Goal: Task Accomplishment & Management: Manage account settings

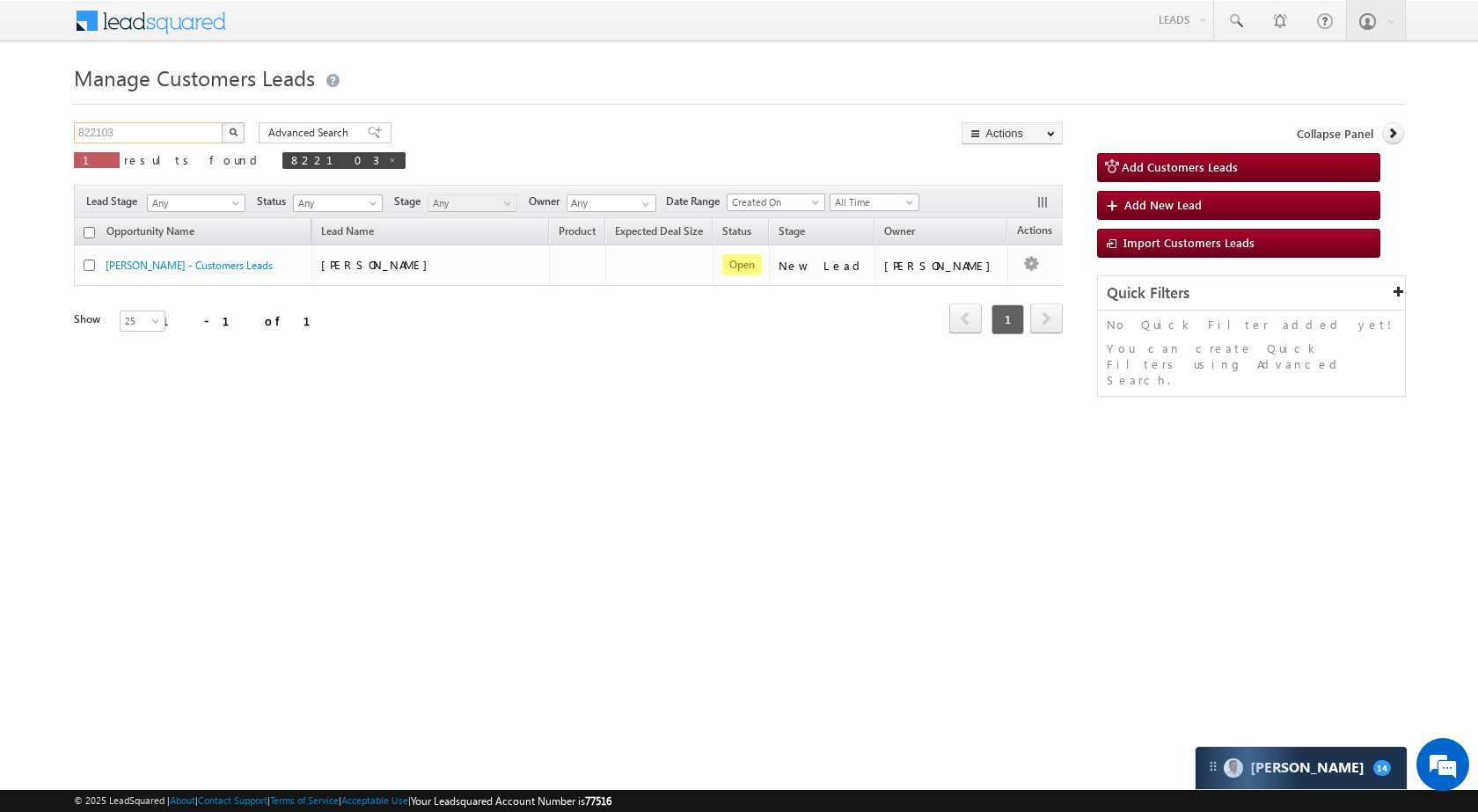
click at [136, 135] on input "822103" at bounding box center [149, 133] width 151 height 21
paste input "32060"
click at [238, 134] on button "button" at bounding box center [233, 133] width 22 height 21
click at [185, 124] on input "832060" at bounding box center [149, 133] width 151 height 21
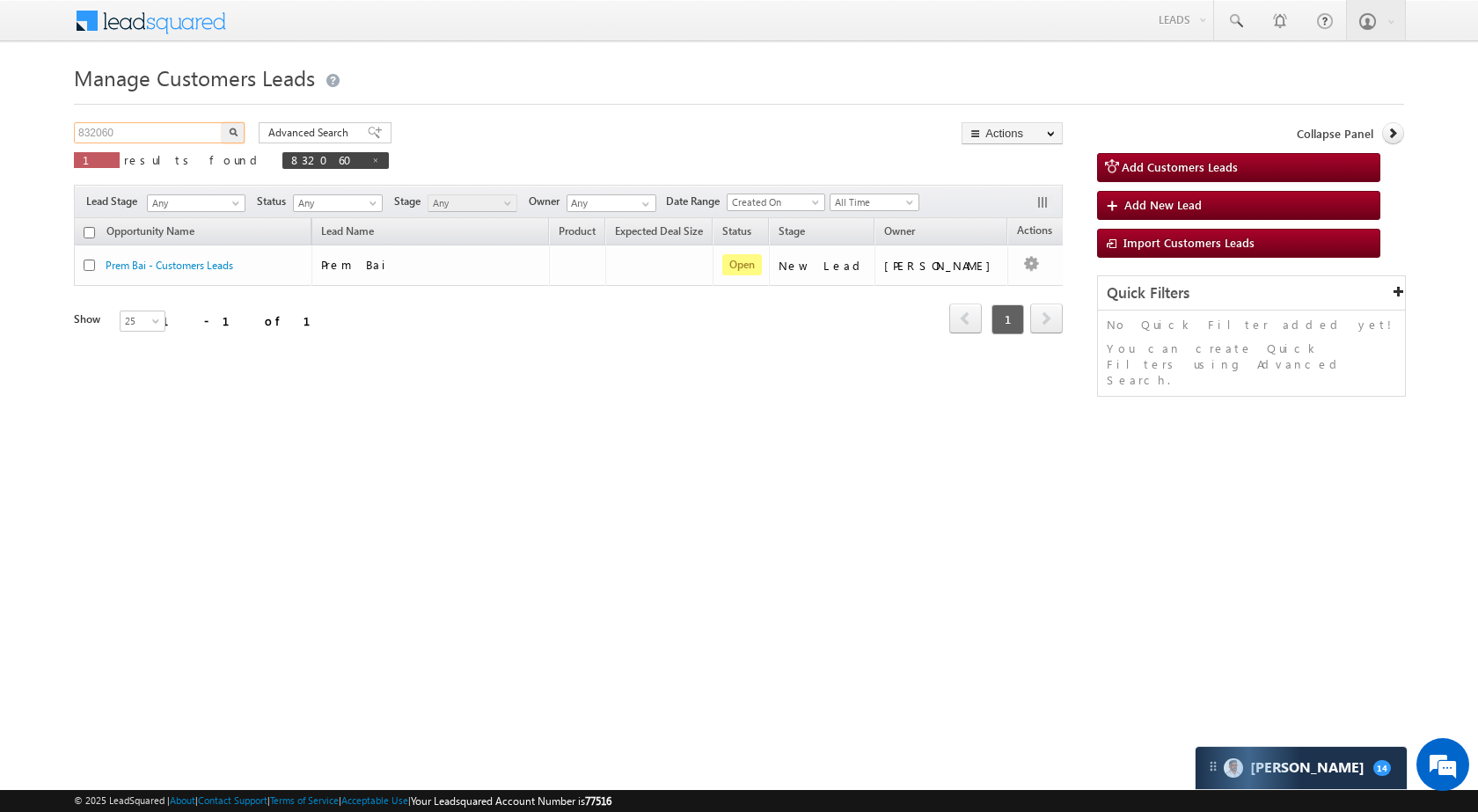
click at [185, 124] on input "832060" at bounding box center [149, 133] width 151 height 21
paste input "452"
click at [234, 132] on img "button" at bounding box center [233, 131] width 8 height 8
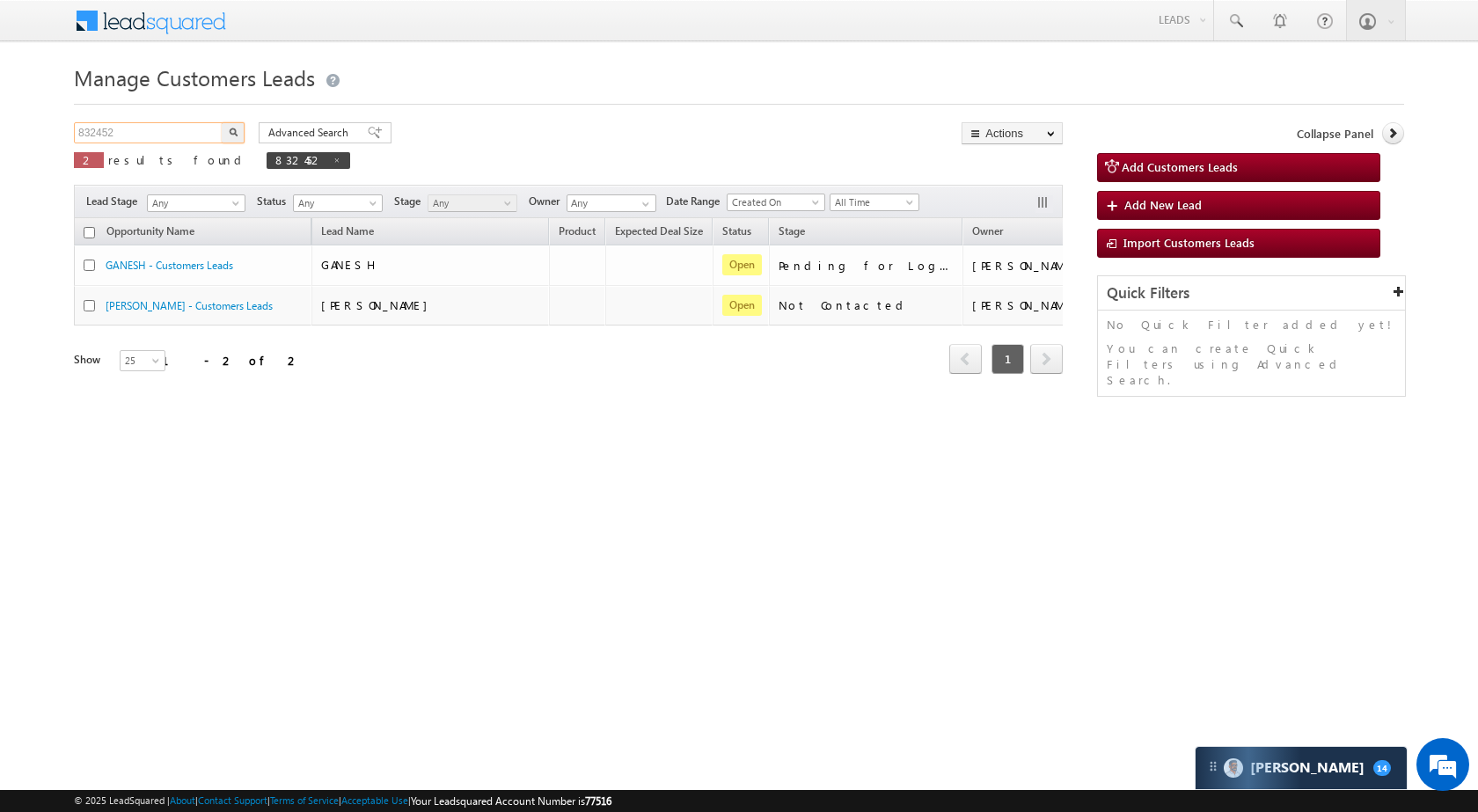
click at [151, 134] on input "832452" at bounding box center [149, 133] width 151 height 21
paste input "7859"
click at [241, 127] on button "button" at bounding box center [233, 133] width 22 height 21
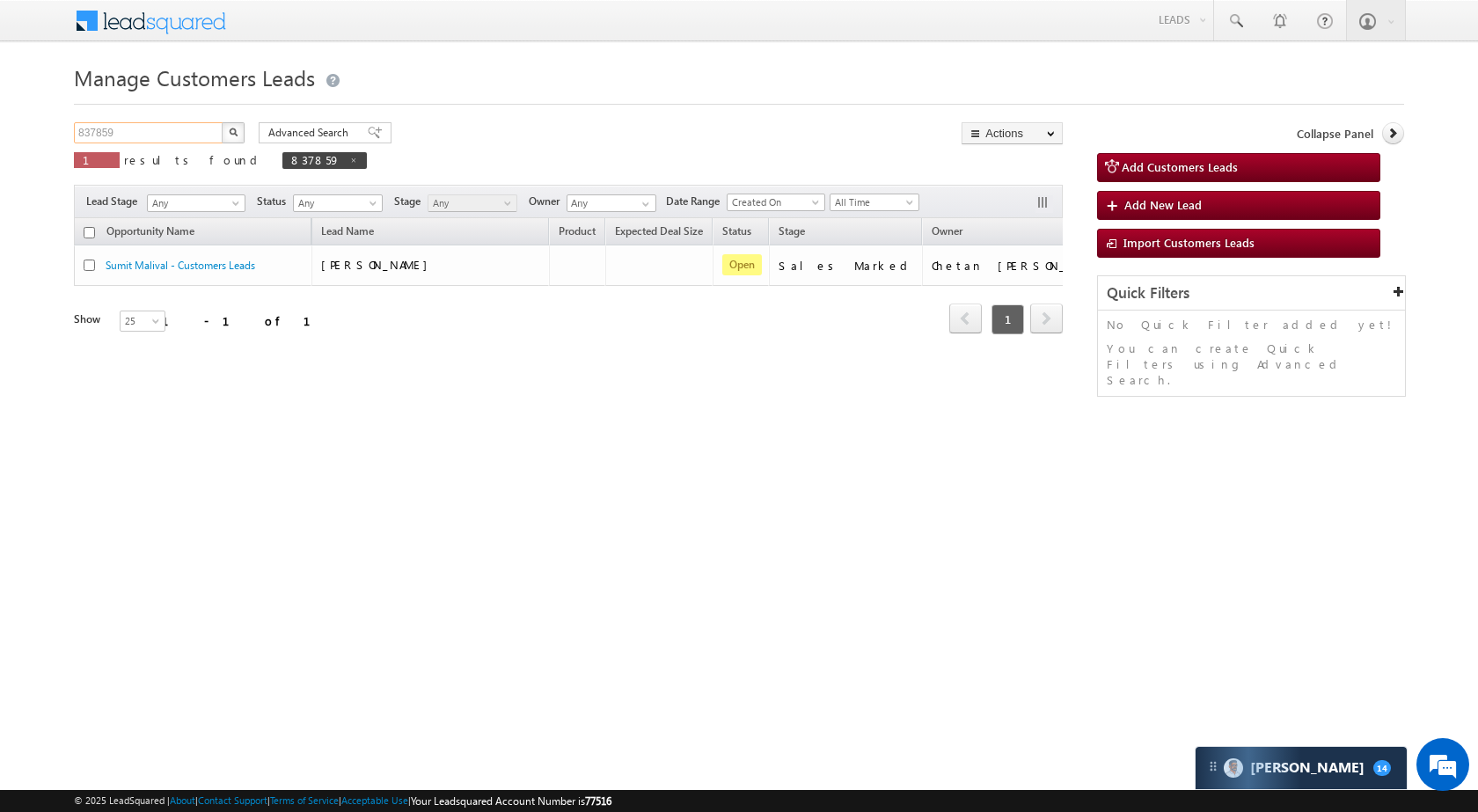
click at [179, 134] on input "837859" at bounding box center [149, 133] width 151 height 21
paste input "29001"
click at [228, 129] on button "button" at bounding box center [233, 133] width 22 height 21
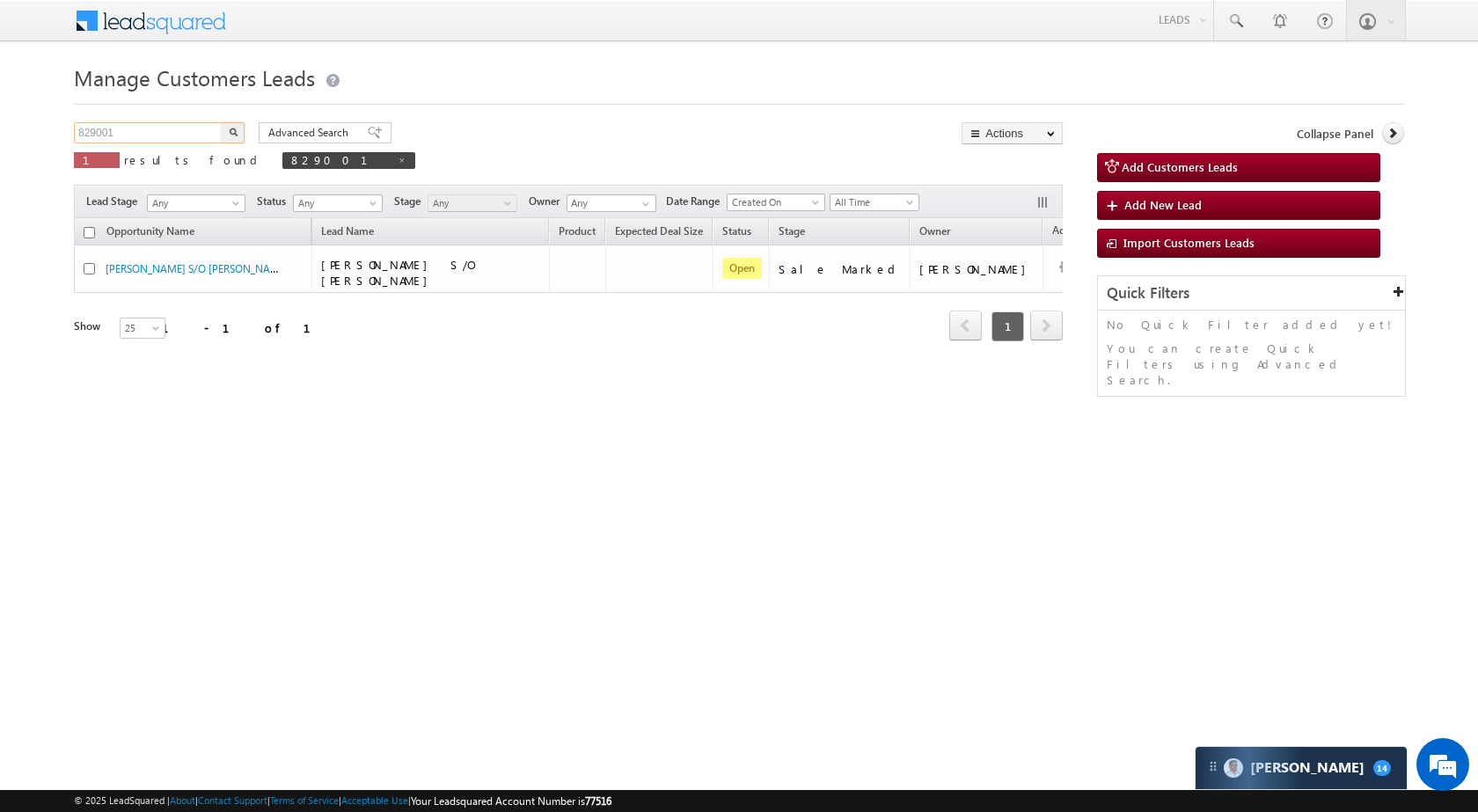
click at [99, 139] on input "829001" at bounding box center [149, 133] width 151 height 21
paste input "58695"
type input "858695"
click at [239, 127] on button "button" at bounding box center [233, 133] width 22 height 21
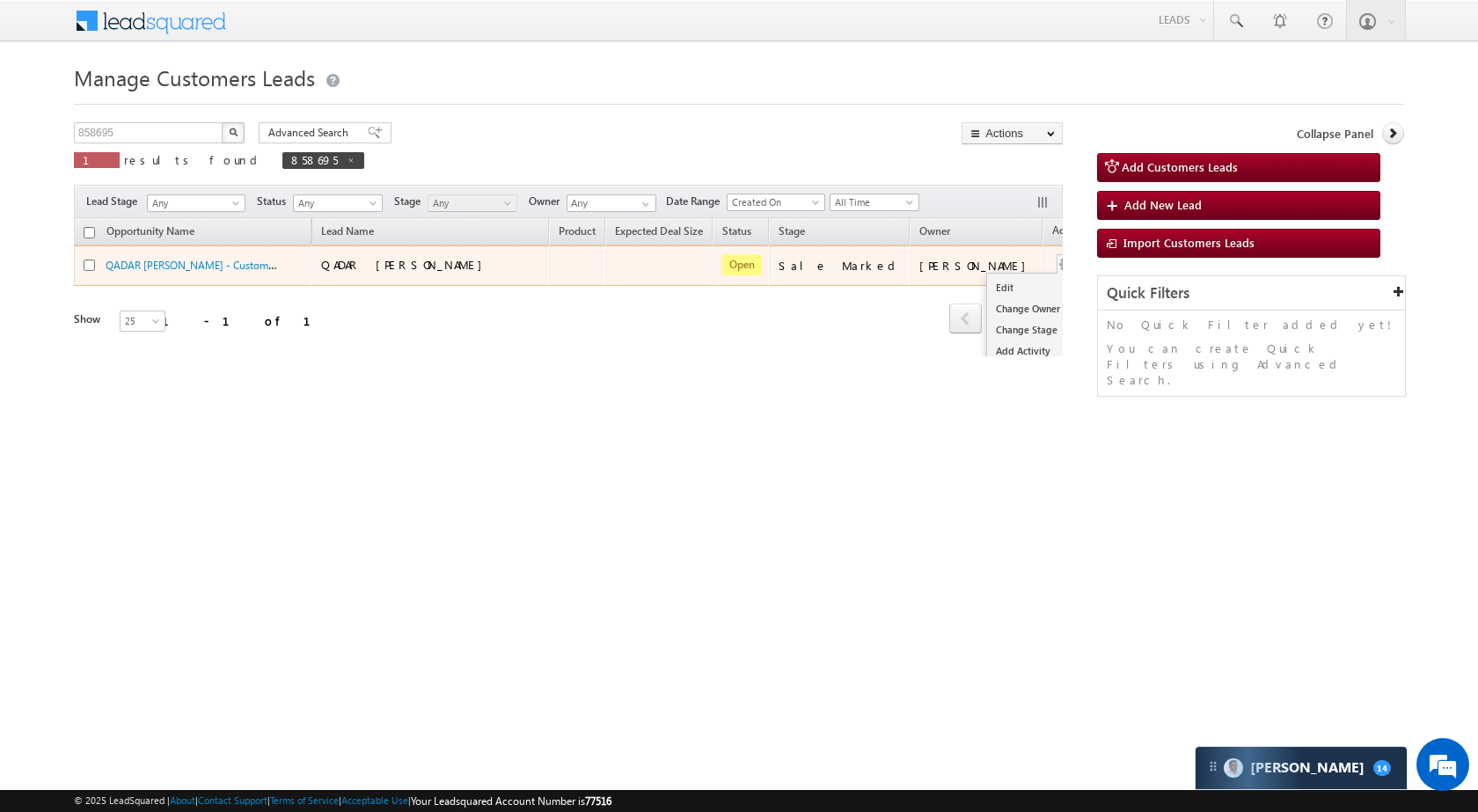
click at [1053, 263] on div "Edit Change Owner Change Stage Add Activity Add Task Delete" at bounding box center [1067, 265] width 28 height 22
click at [986, 274] on ul "Edit Change Owner Change Stage Add Activity Add Task Delete" at bounding box center [1031, 340] width 90 height 135
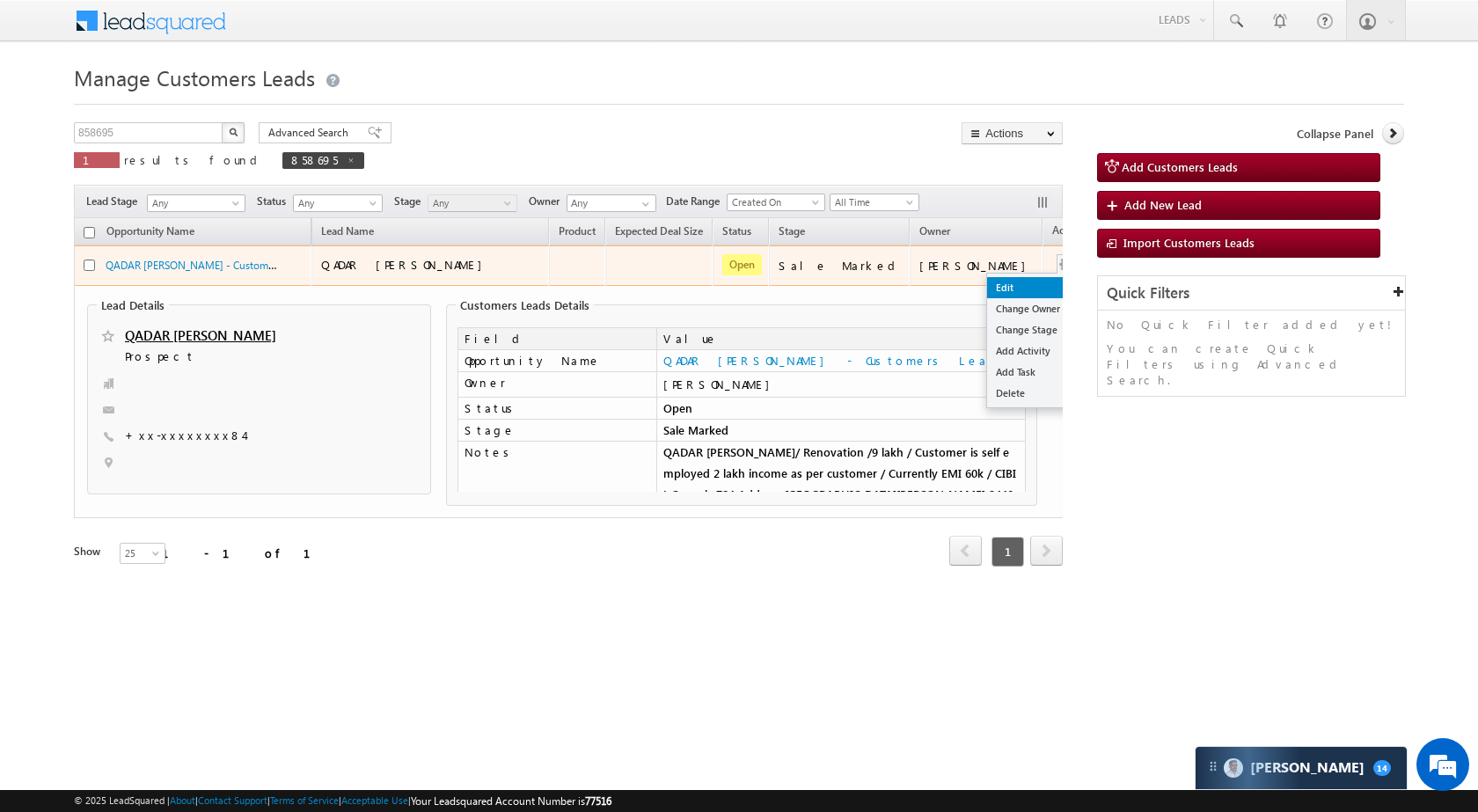
click at [987, 280] on link "Edit" at bounding box center [1031, 287] width 88 height 21
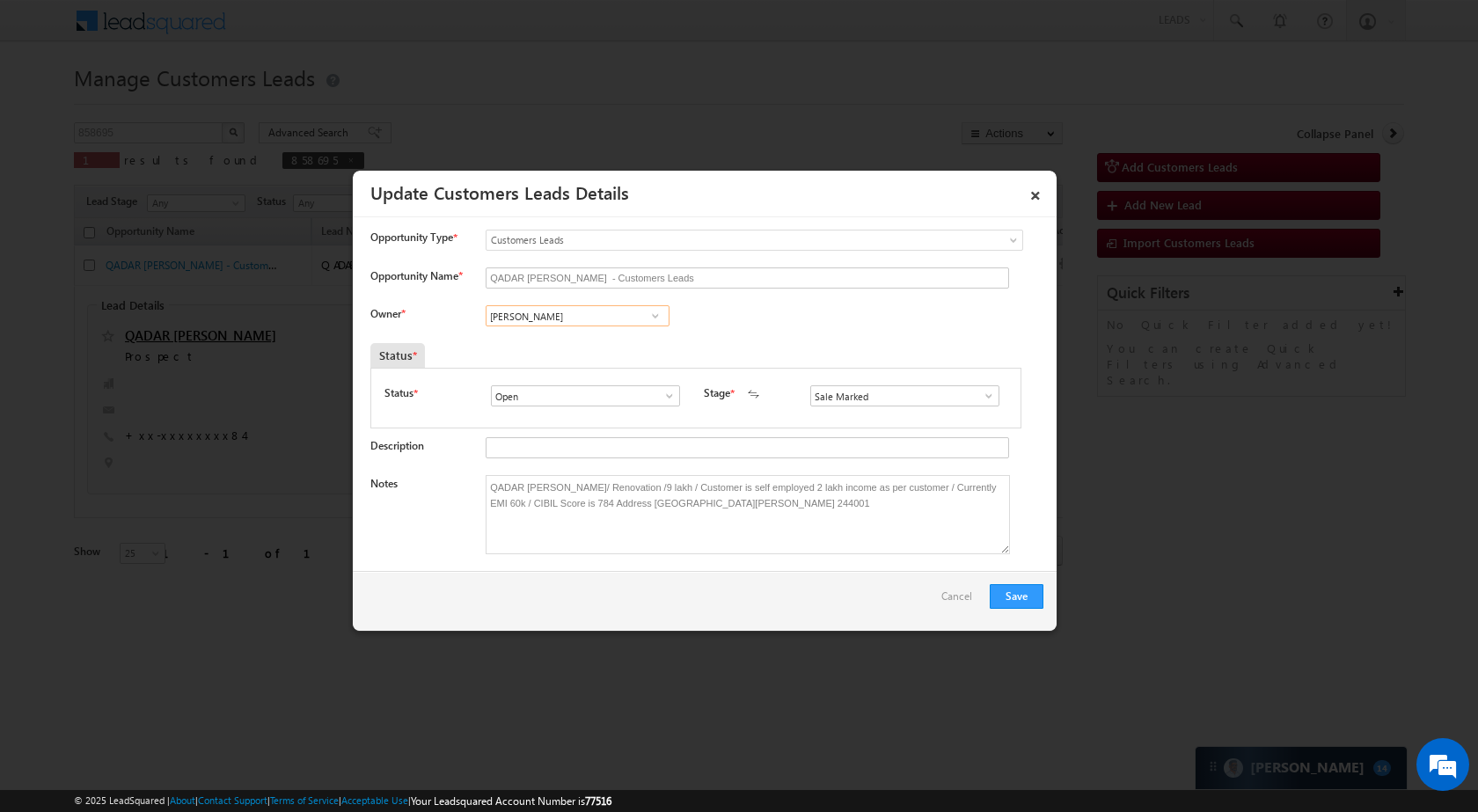
click at [577, 322] on input "Amit Kumar" at bounding box center [578, 316] width 184 height 21
paste input "rnav Pathak"
click at [559, 356] on span "arnav.pathak@sgrlimited.in" at bounding box center [571, 350] width 158 height 13
type input "Arnav Pathak"
click at [1021, 598] on button "Save" at bounding box center [1016, 596] width 53 height 24
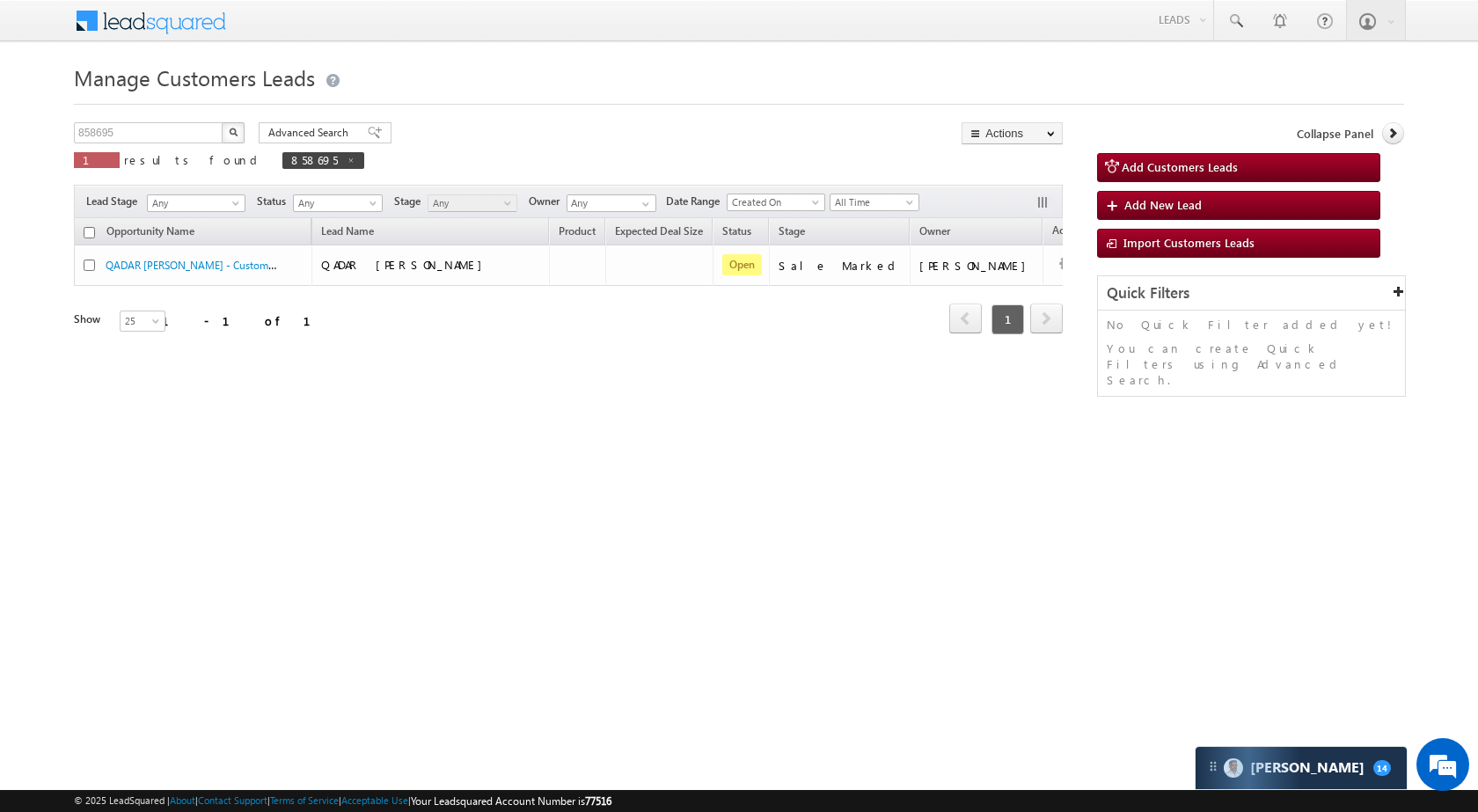
click at [135, 147] on div "858695 X 1 results found 858695" at bounding box center [219, 148] width 291 height 50
click at [134, 129] on input "858695" at bounding box center [149, 133] width 151 height 21
paste input "60714"
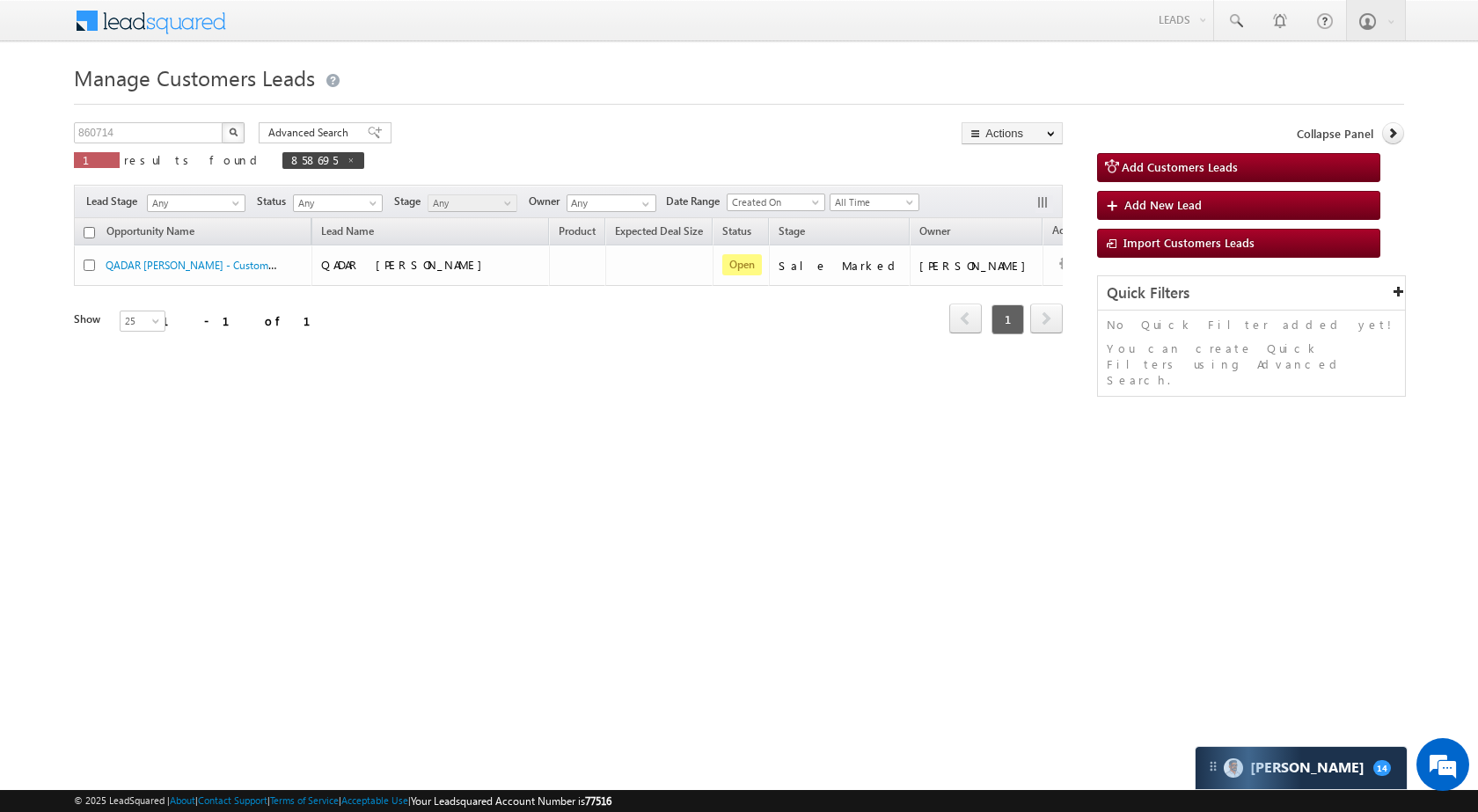
click at [232, 127] on img "button" at bounding box center [233, 131] width 8 height 8
click at [151, 130] on input "860714" at bounding box center [149, 133] width 151 height 21
paste input "103"
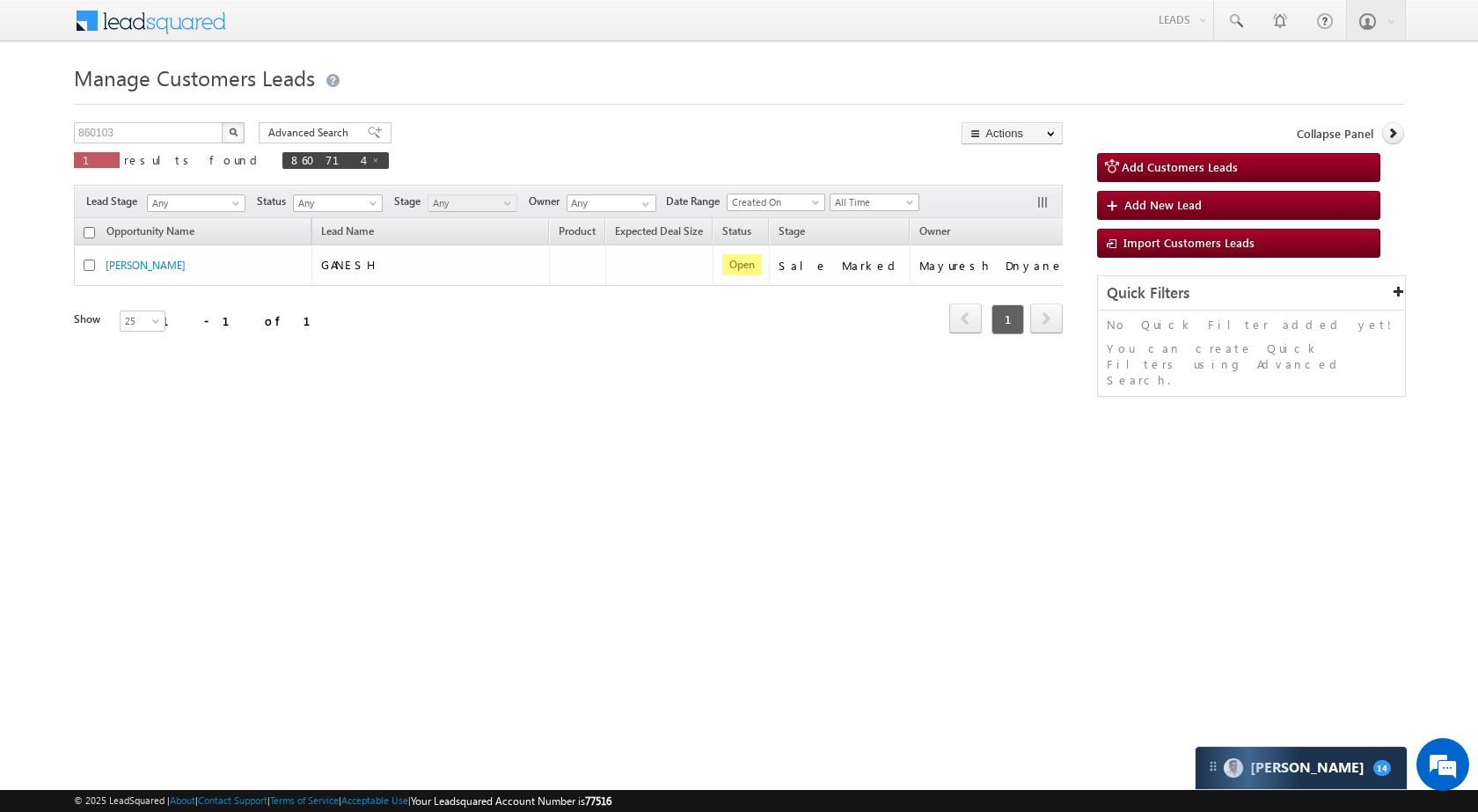
click at [232, 130] on img "button" at bounding box center [233, 131] width 8 height 8
click at [187, 131] on input "860103" at bounding box center [149, 133] width 151 height 21
paste input "34610"
click at [236, 134] on img "button" at bounding box center [233, 131] width 8 height 8
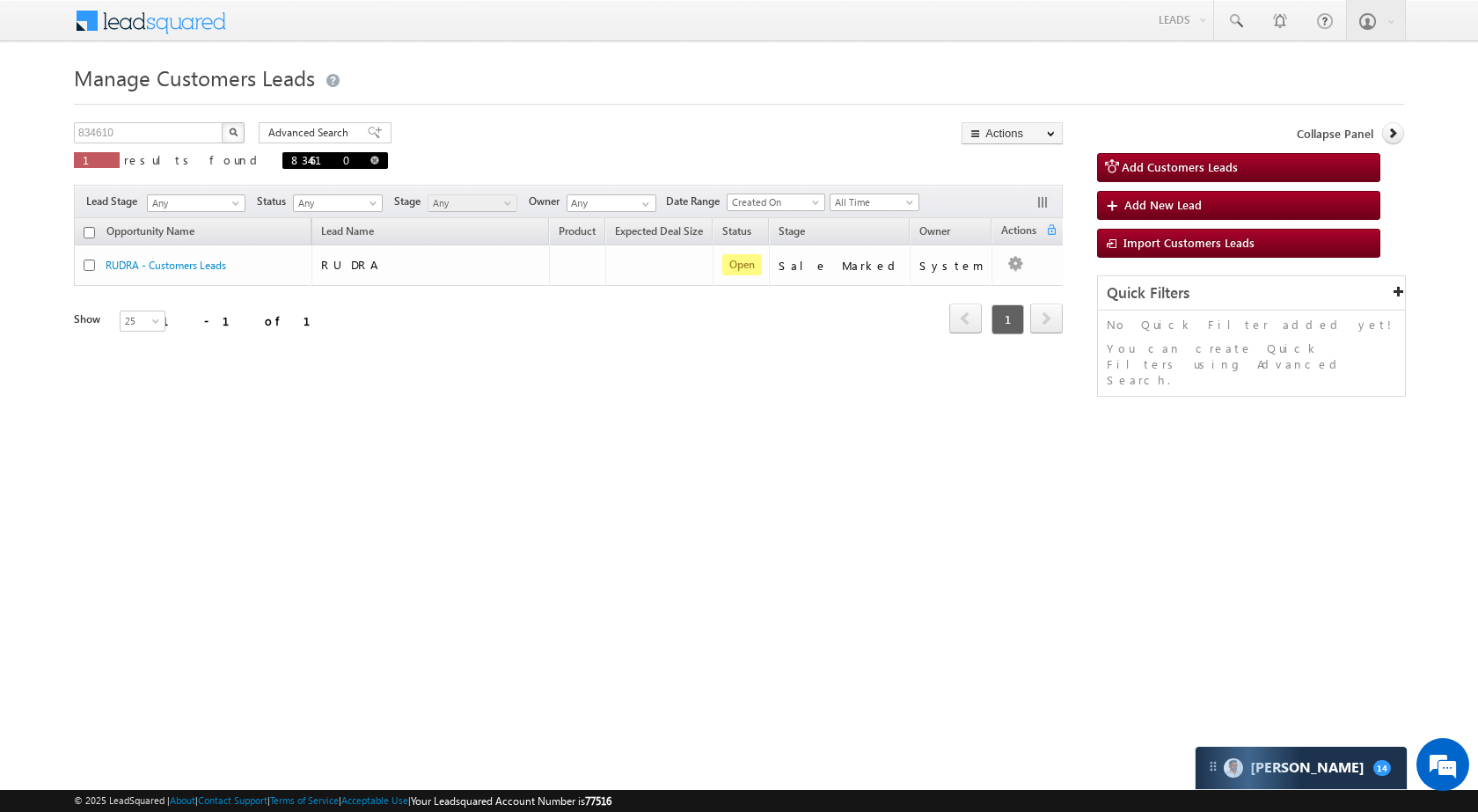
click at [370, 160] on span at bounding box center [374, 160] width 8 height 8
type input "Search Customers Leads"
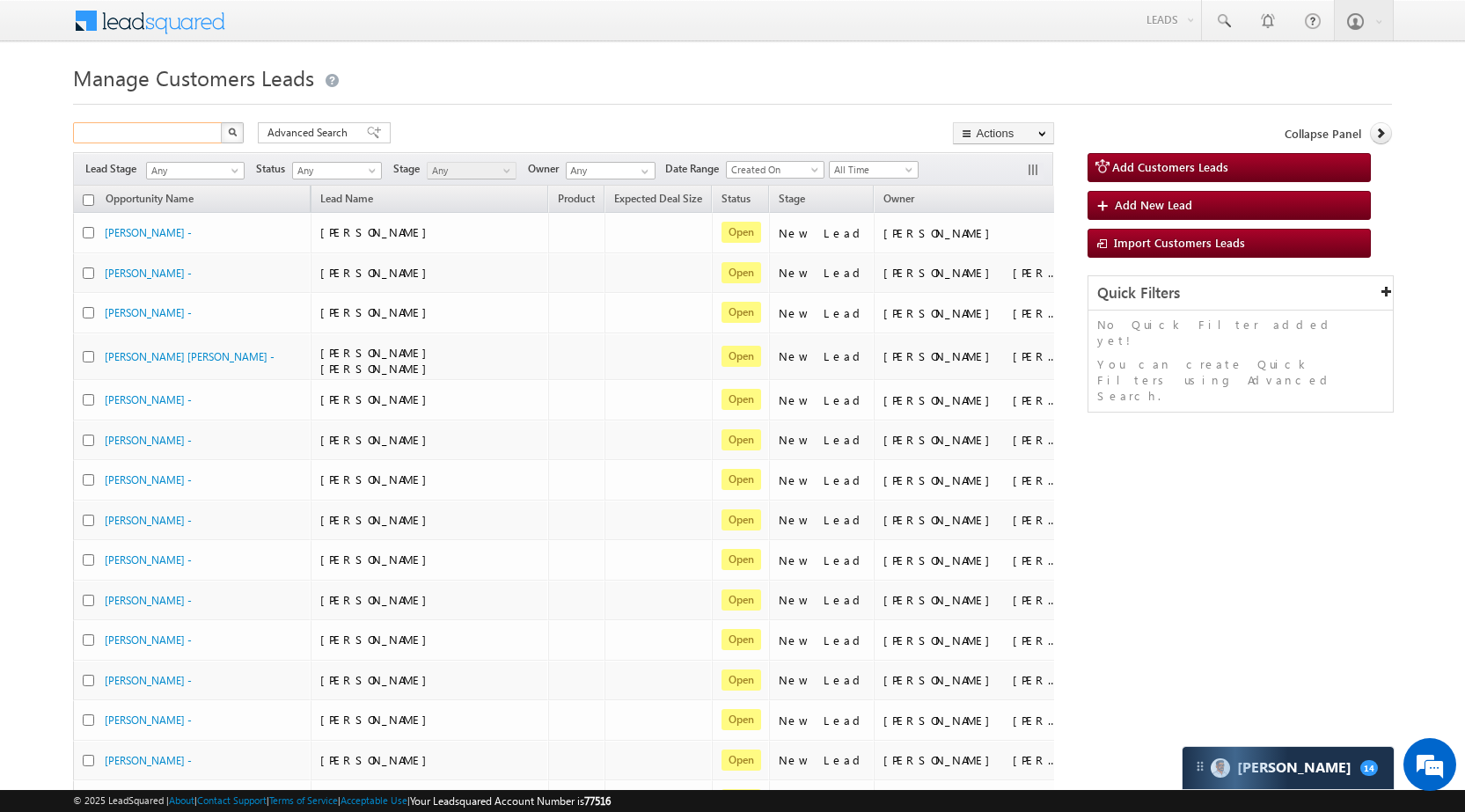
click at [196, 132] on input "text" at bounding box center [148, 133] width 151 height 21
paste input "834610"
type input "834610"
click at [233, 131] on img "button" at bounding box center [232, 131] width 8 height 8
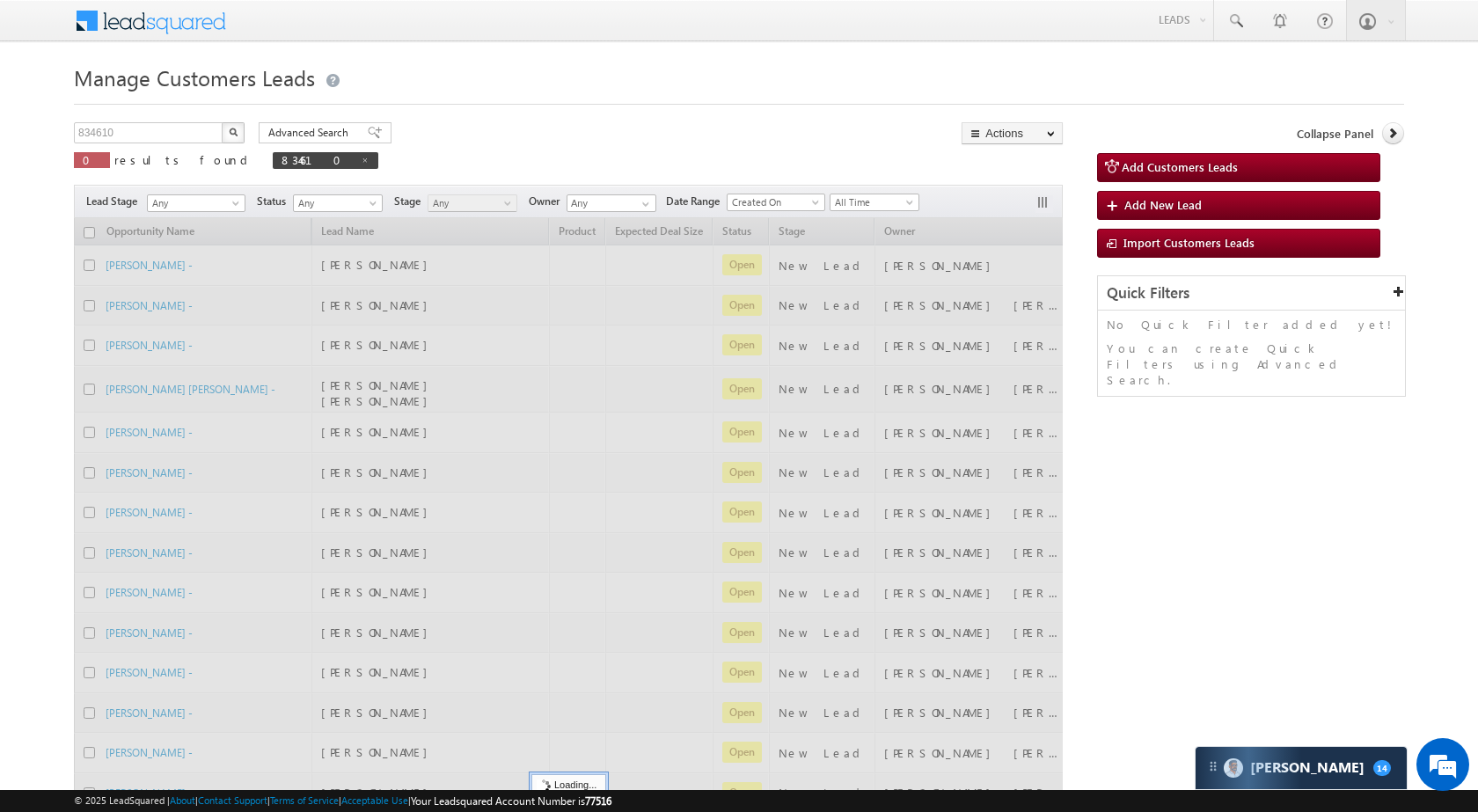
click at [233, 131] on img "button" at bounding box center [233, 131] width 8 height 8
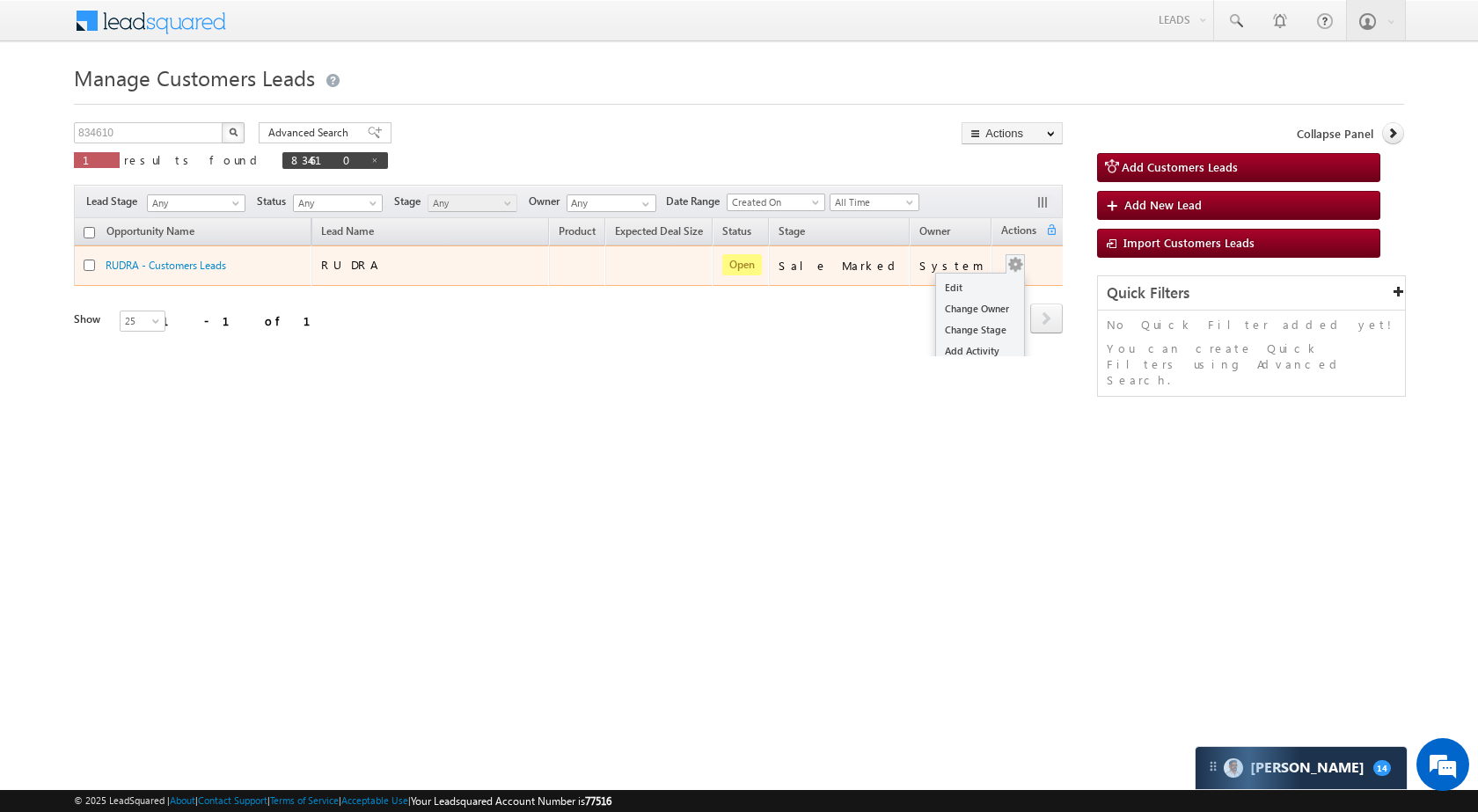
click at [1011, 254] on div "Edit Change Owner Change Stage Add Activity Add Task Delete" at bounding box center [1015, 265] width 28 height 22
click at [971, 278] on link "Edit" at bounding box center [980, 287] width 88 height 21
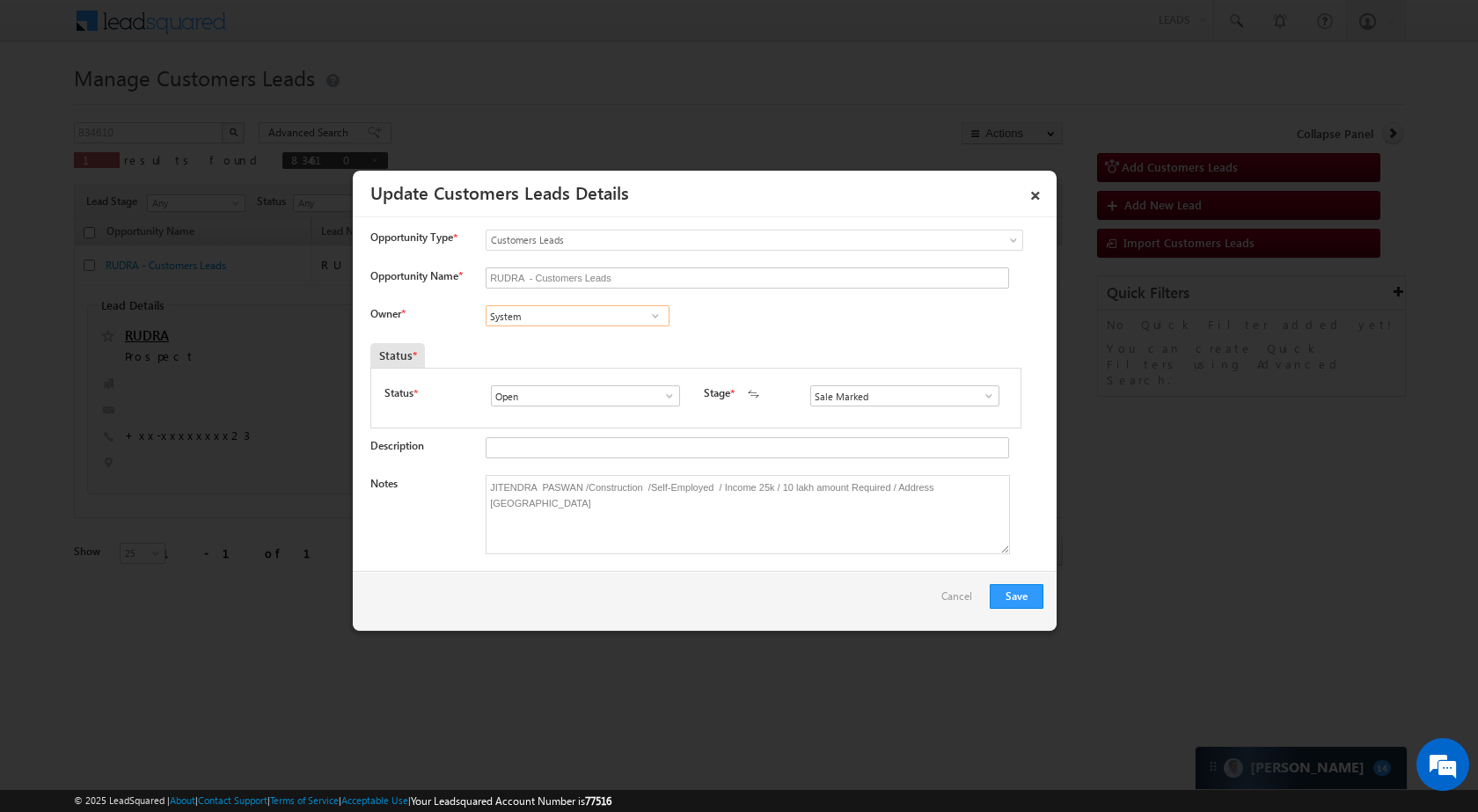
click at [606, 320] on input "System" at bounding box center [578, 316] width 184 height 21
paste input "ubha"
click at [580, 331] on link "Subham subham.singh@sgrlimited.in" at bounding box center [578, 343] width 184 height 34
type input "Subham"
click at [1001, 585] on button "Save" at bounding box center [1016, 596] width 53 height 24
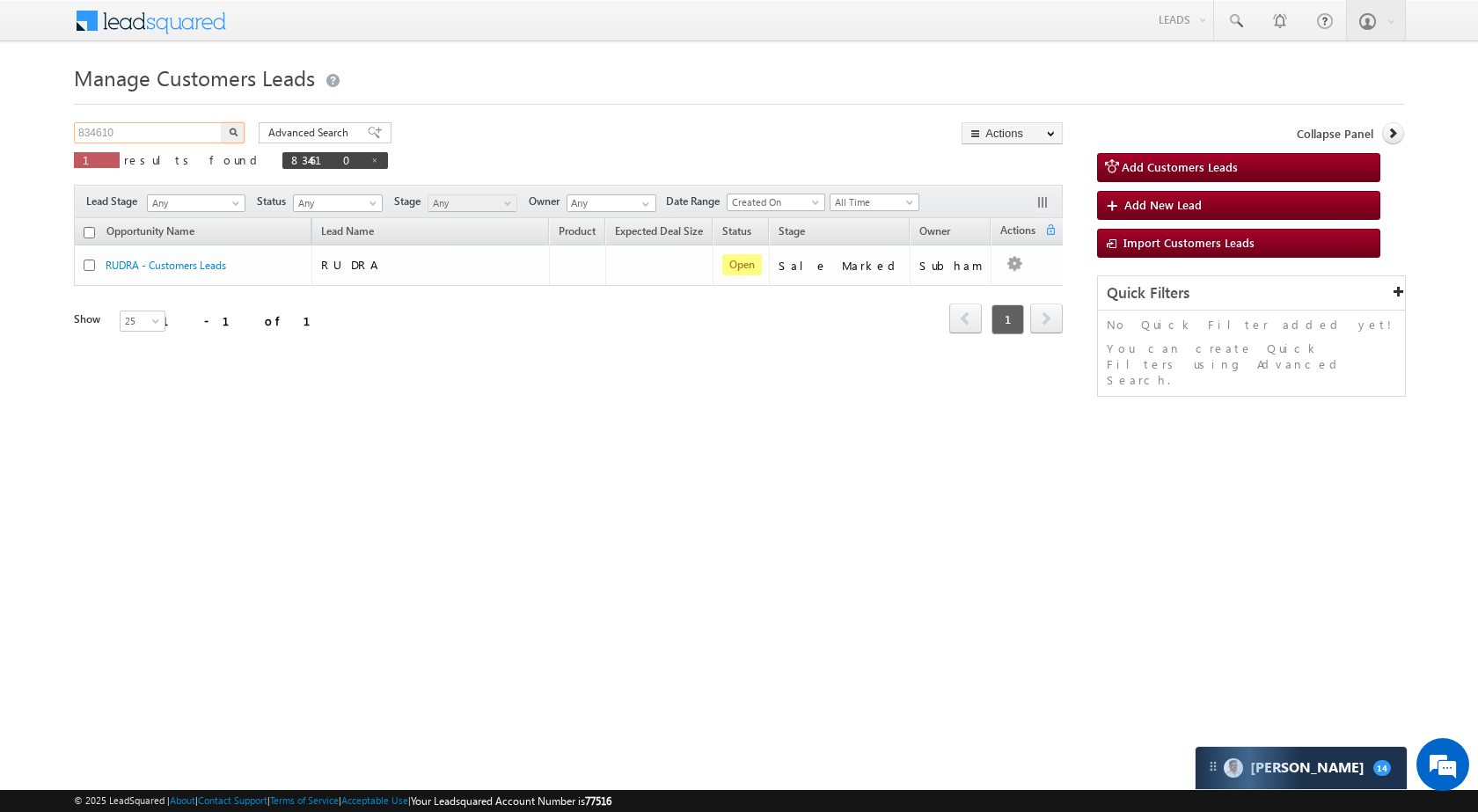
click at [191, 133] on input "834610" at bounding box center [149, 133] width 151 height 21
paste input "60159"
type input "860159"
click at [234, 137] on button "button" at bounding box center [233, 133] width 22 height 21
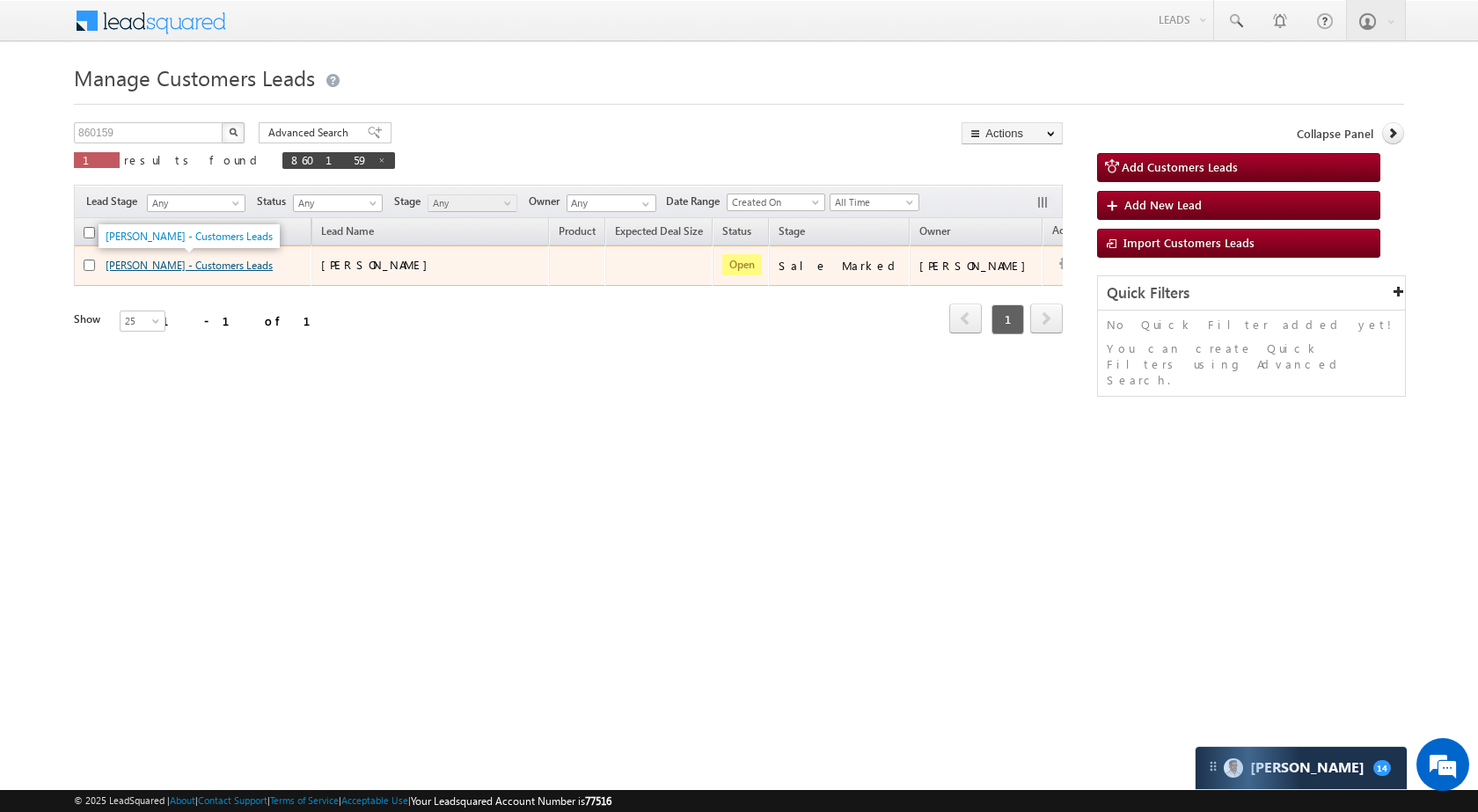
click at [160, 266] on link "[PERSON_NAME] - Customers Leads" at bounding box center [189, 265] width 167 height 13
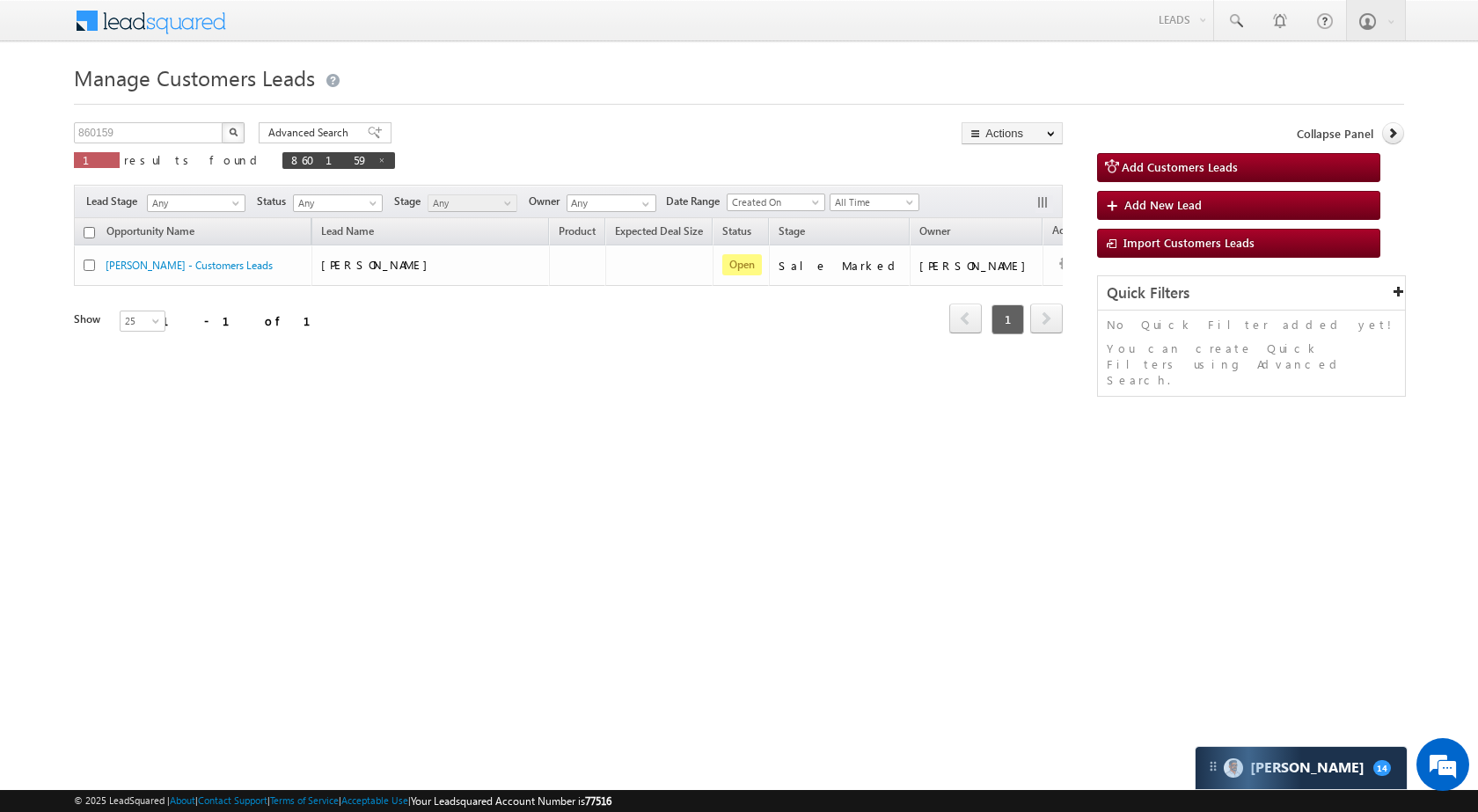
click at [148, 148] on p "1 results found 860159" at bounding box center [235, 160] width 322 height 24
click at [150, 126] on input "860159" at bounding box center [149, 133] width 151 height 21
paste input "03"
click at [236, 135] on img "button" at bounding box center [233, 131] width 8 height 8
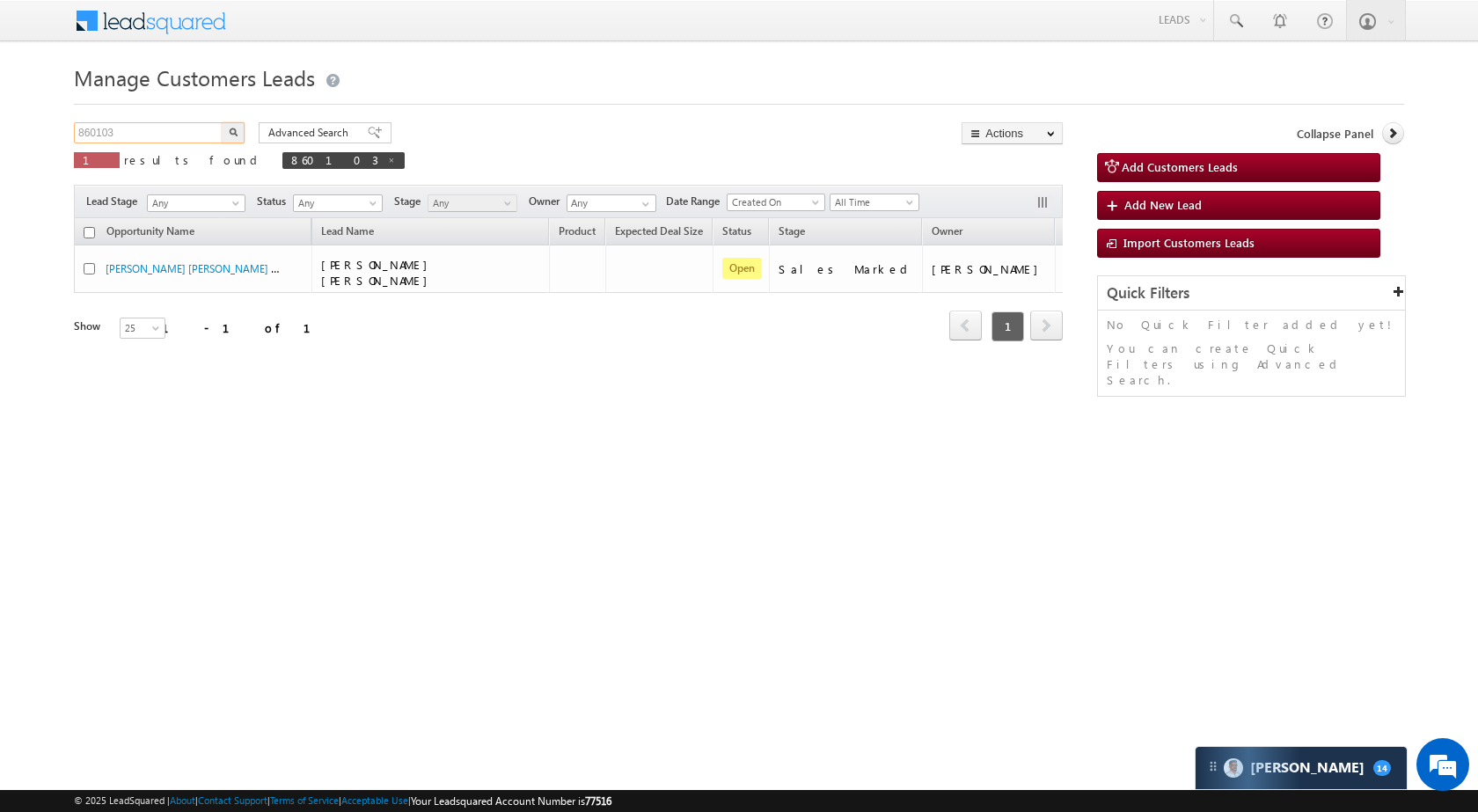
click at [133, 138] on input "860103" at bounding box center [149, 133] width 151 height 21
paste input "714"
click at [238, 134] on button "button" at bounding box center [233, 133] width 22 height 21
click at [129, 138] on input "860714" at bounding box center [149, 133] width 151 height 21
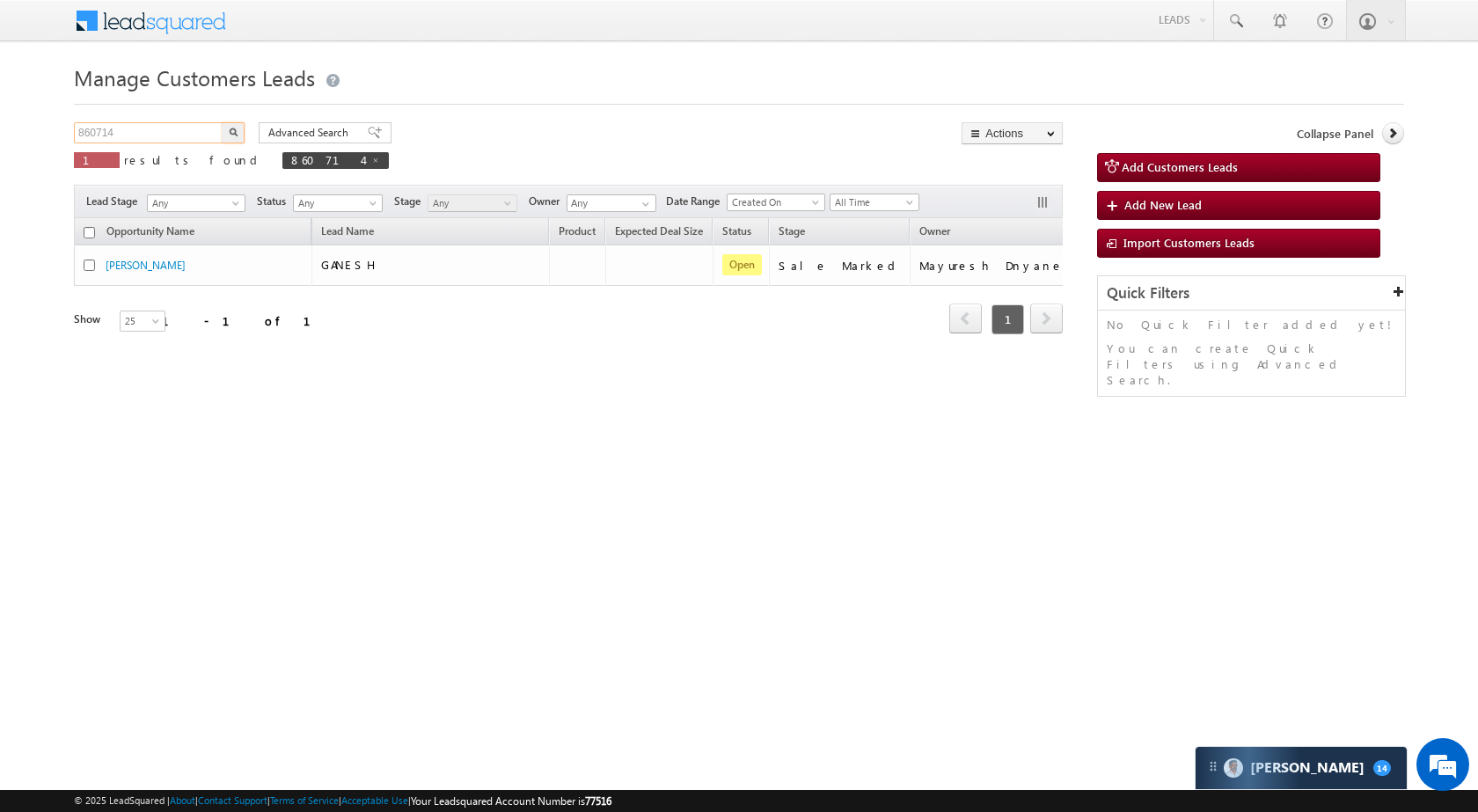
click at [129, 138] on input "860714" at bounding box center [149, 133] width 151 height 21
paste input "58695"
drag, startPoint x: 239, startPoint y: 142, endPoint x: 236, endPoint y: 132, distance: 10.4
click at [237, 138] on button "button" at bounding box center [233, 133] width 22 height 21
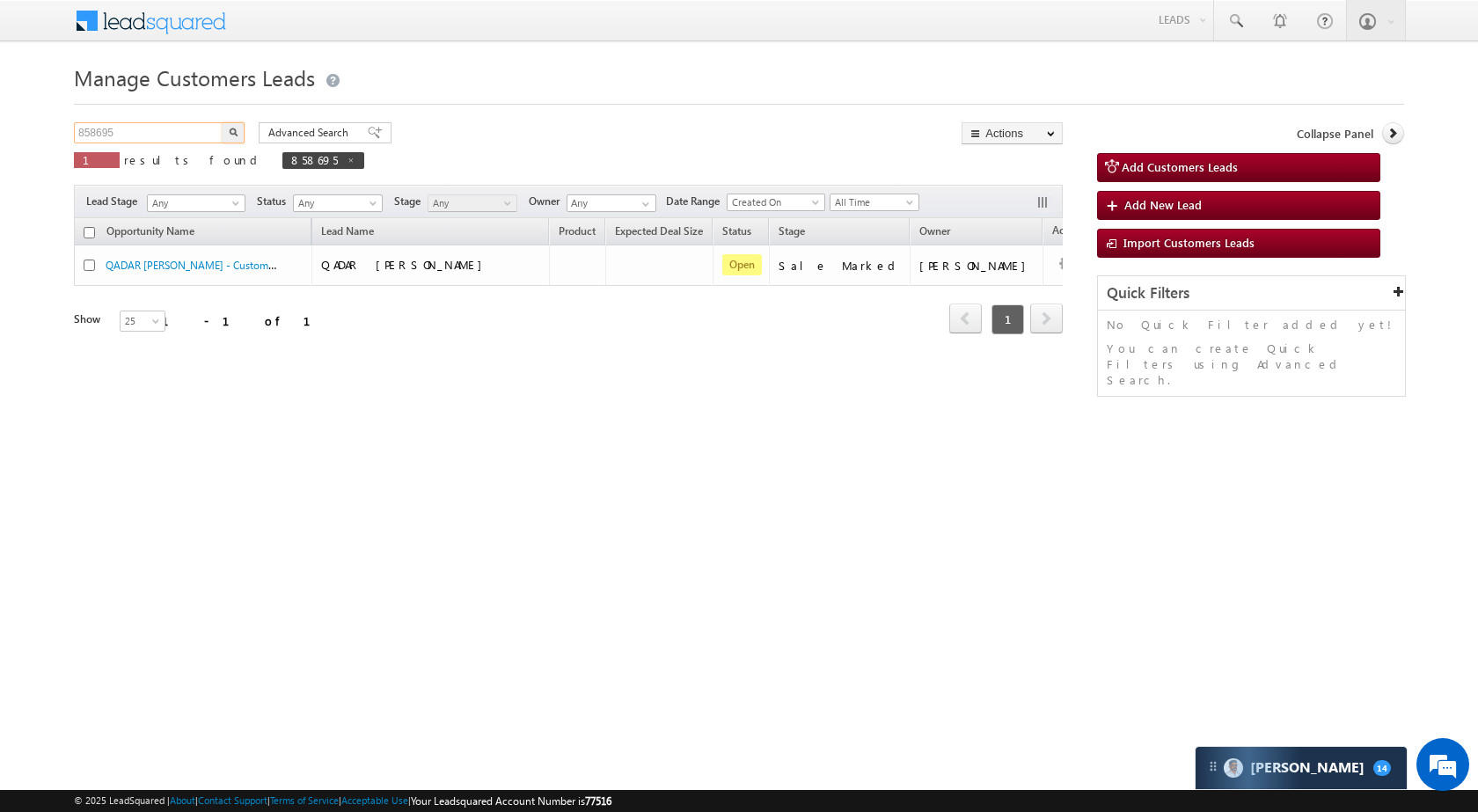
click at [134, 126] on input "858695" at bounding box center [149, 133] width 151 height 21
paste input "29001"
type input "829001"
click at [239, 127] on button "button" at bounding box center [233, 133] width 22 height 21
